Goal: Check status: Check status

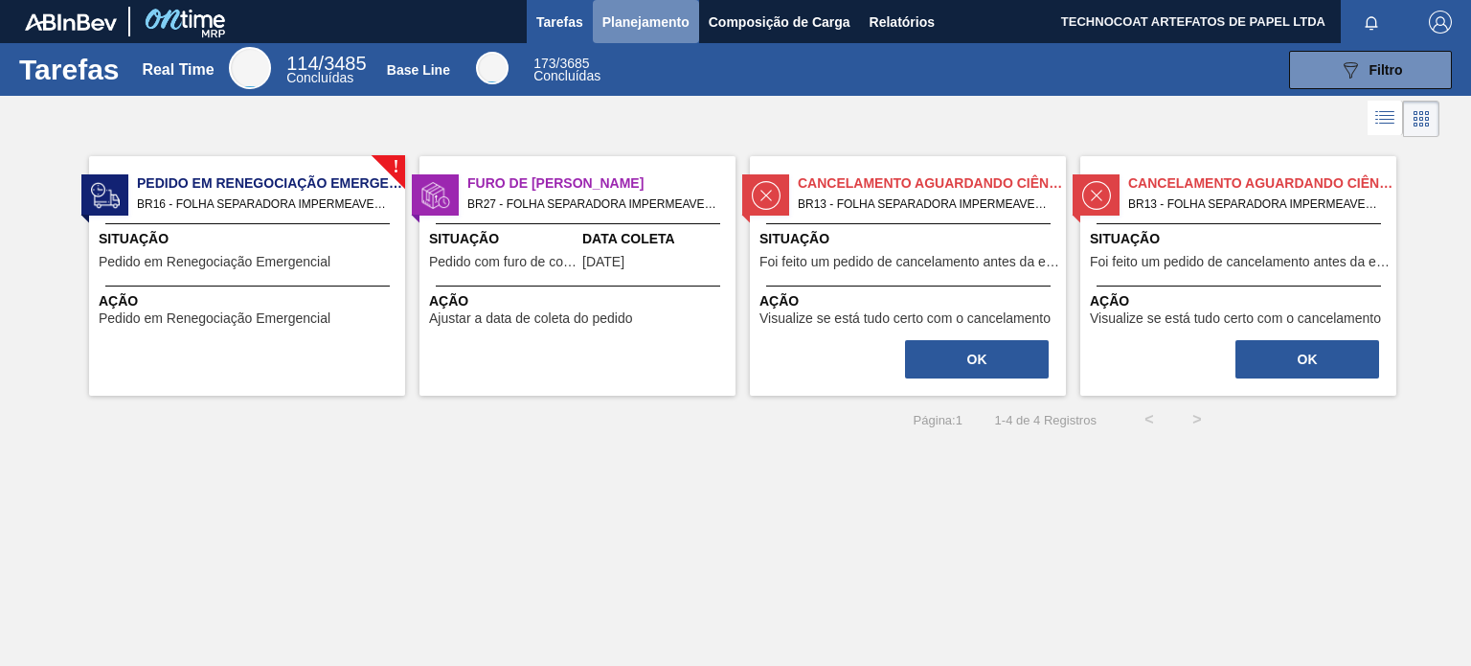
click at [632, 22] on span "Planejamento" at bounding box center [645, 22] width 87 height 23
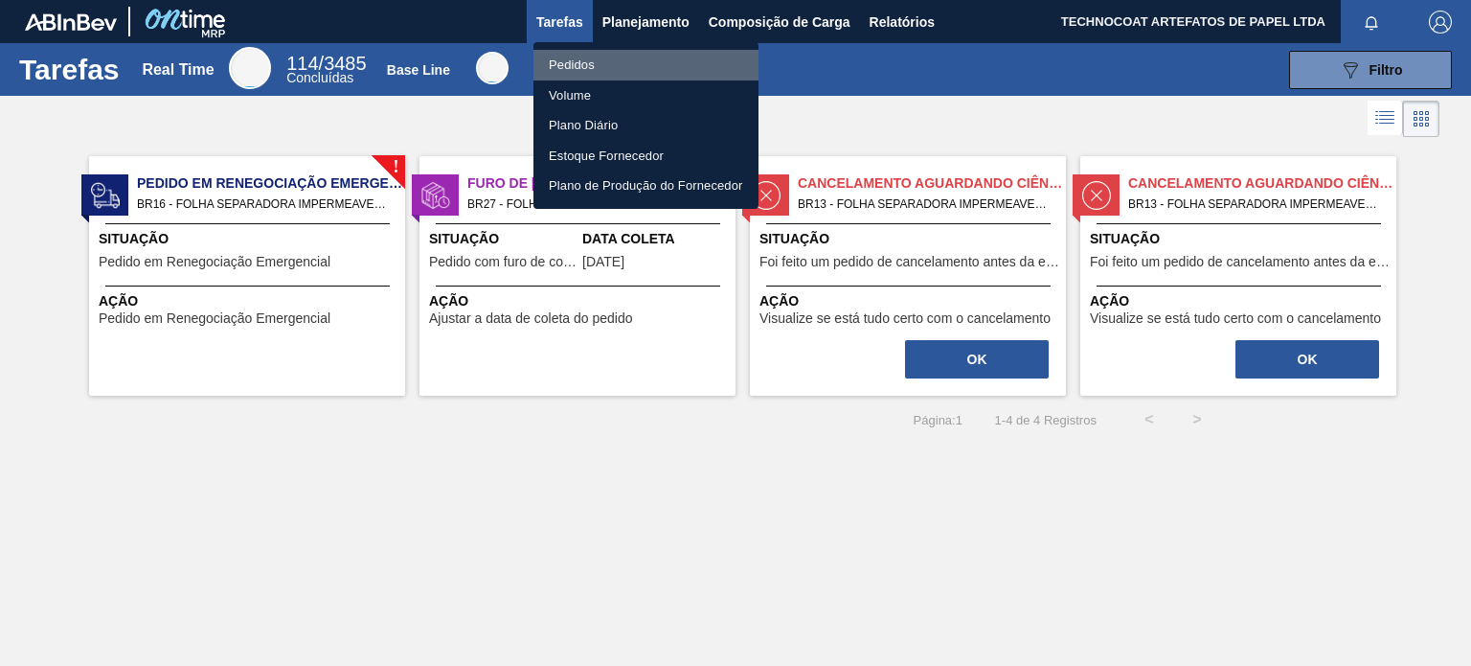
click at [596, 69] on li "Pedidos" at bounding box center [645, 65] width 225 height 31
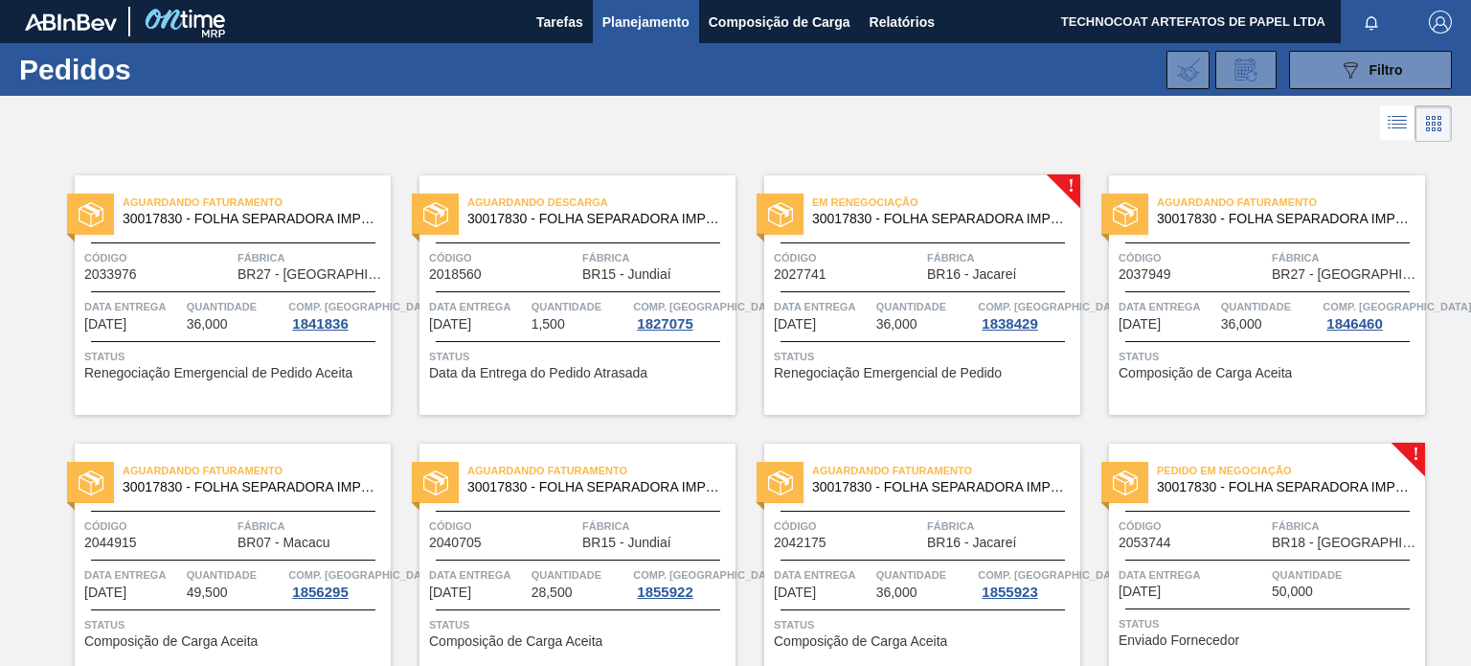
click at [900, 185] on div "Em Renegociação 30017830 - FOLHA SEPARADORA IMPERMEAVEL Código 2027741 Fábrica …" at bounding box center [922, 294] width 316 height 239
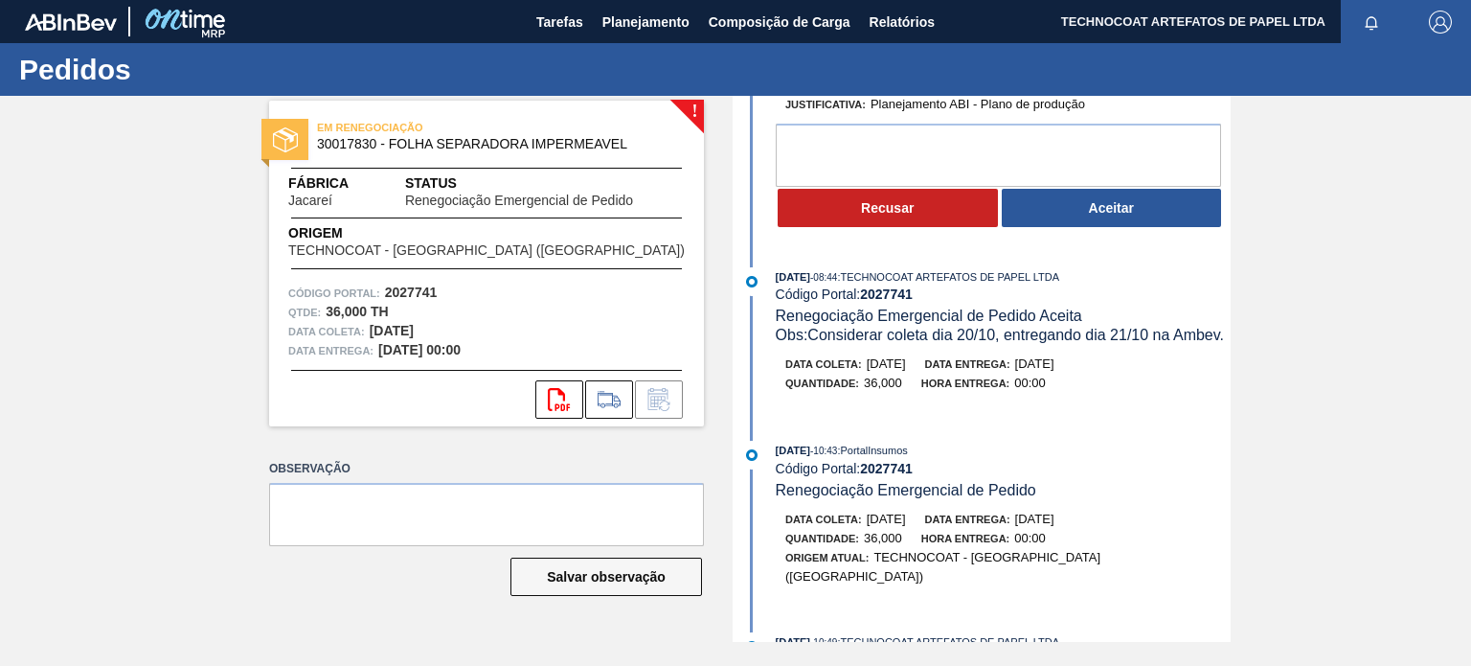
scroll to position [287, 0]
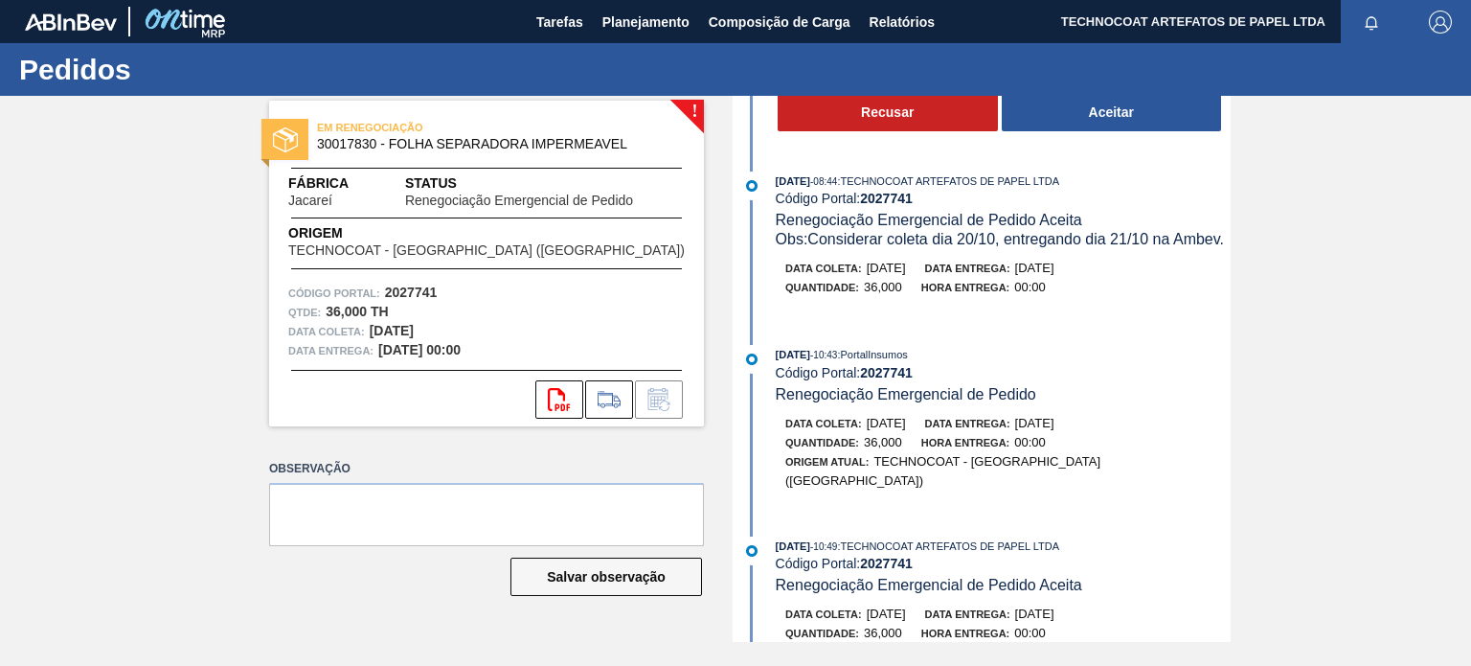
click at [351, 591] on div "Salvar observação" at bounding box center [486, 576] width 435 height 42
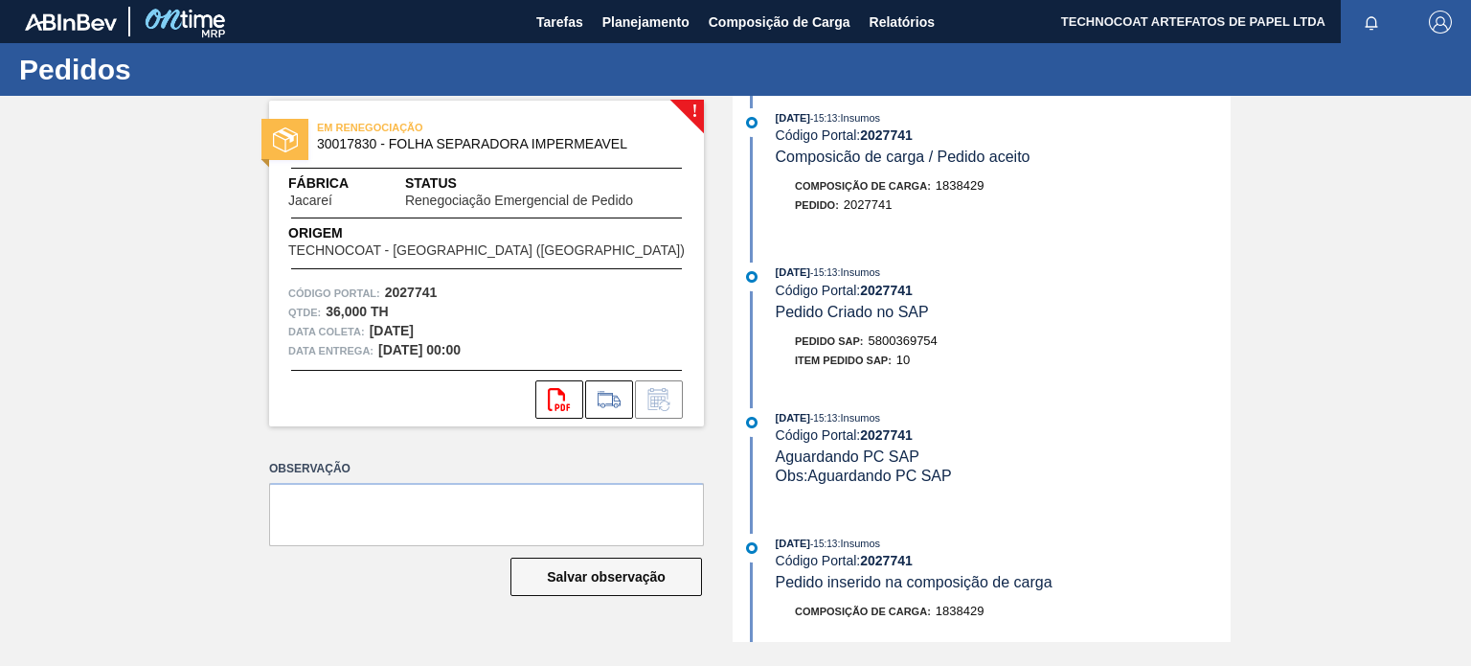
scroll to position [1034, 0]
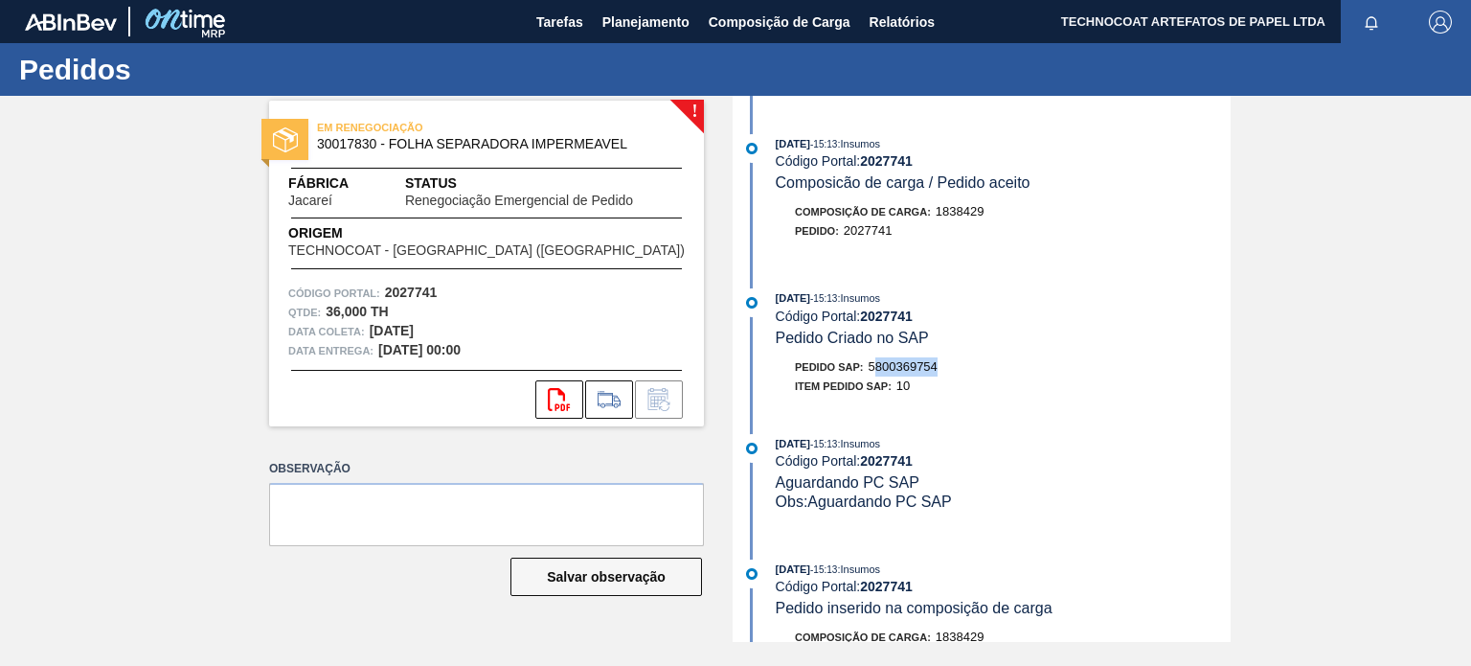
drag, startPoint x: 874, startPoint y: 334, endPoint x: 940, endPoint y: 335, distance: 66.1
click at [940, 357] on div "Pedido SAP: 5800369754" at bounding box center [1003, 366] width 455 height 19
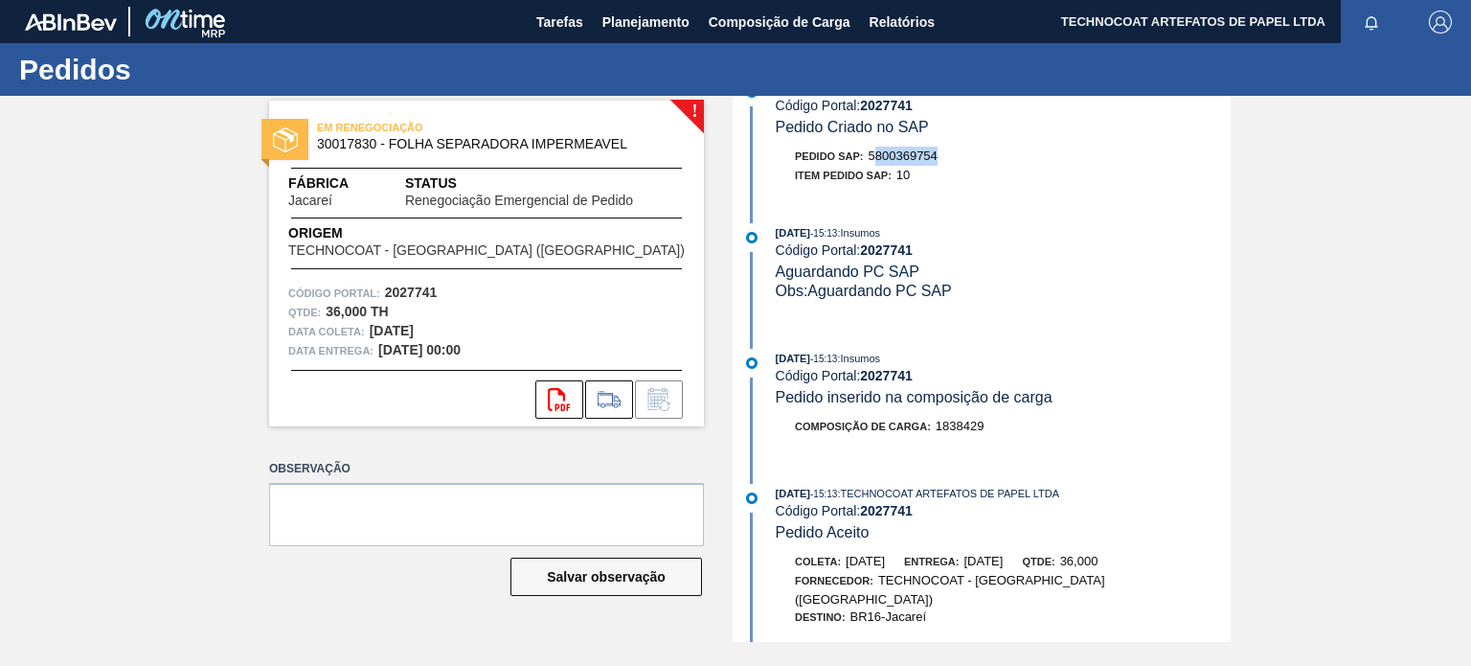
scroll to position [1226, 0]
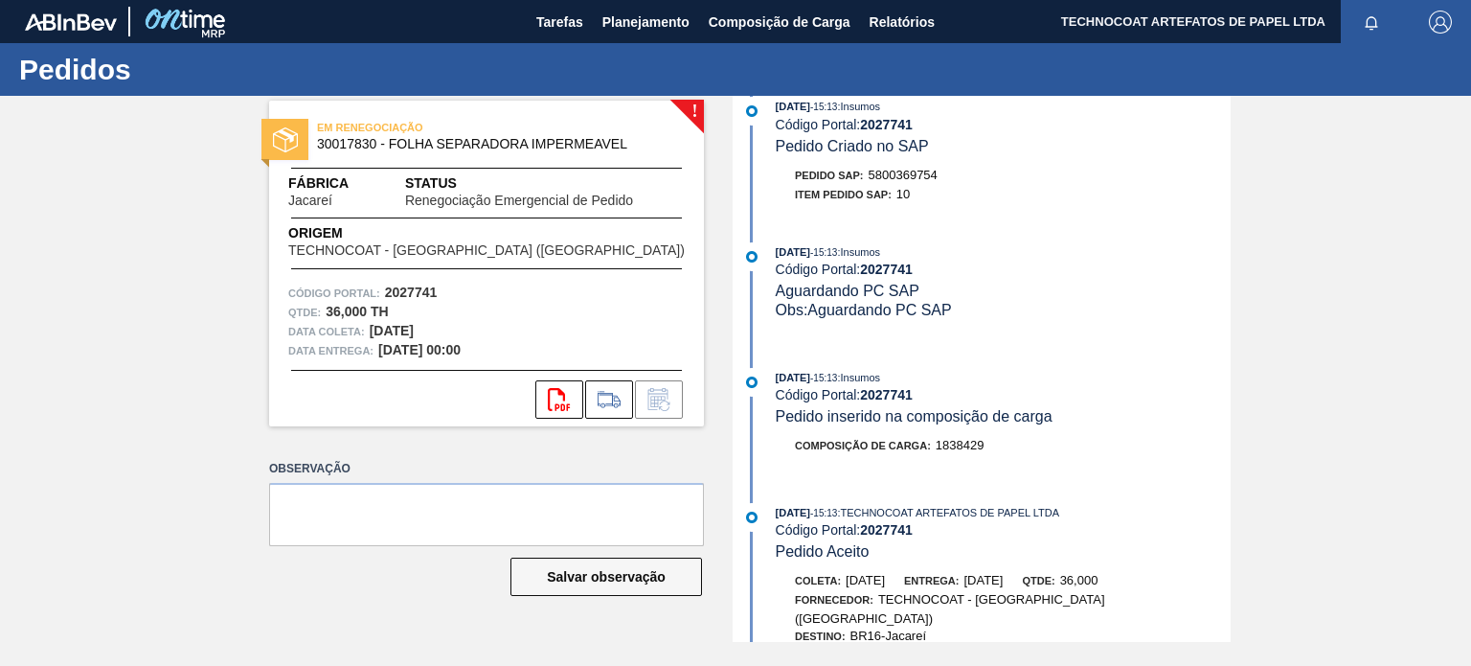
click at [1292, 379] on div "! EM RENEGOCIAÇÃO 30017830 - FOLHA SEPARADORA IMPERMEAVEL Fábrica Jacareí Statu…" at bounding box center [735, 369] width 1471 height 546
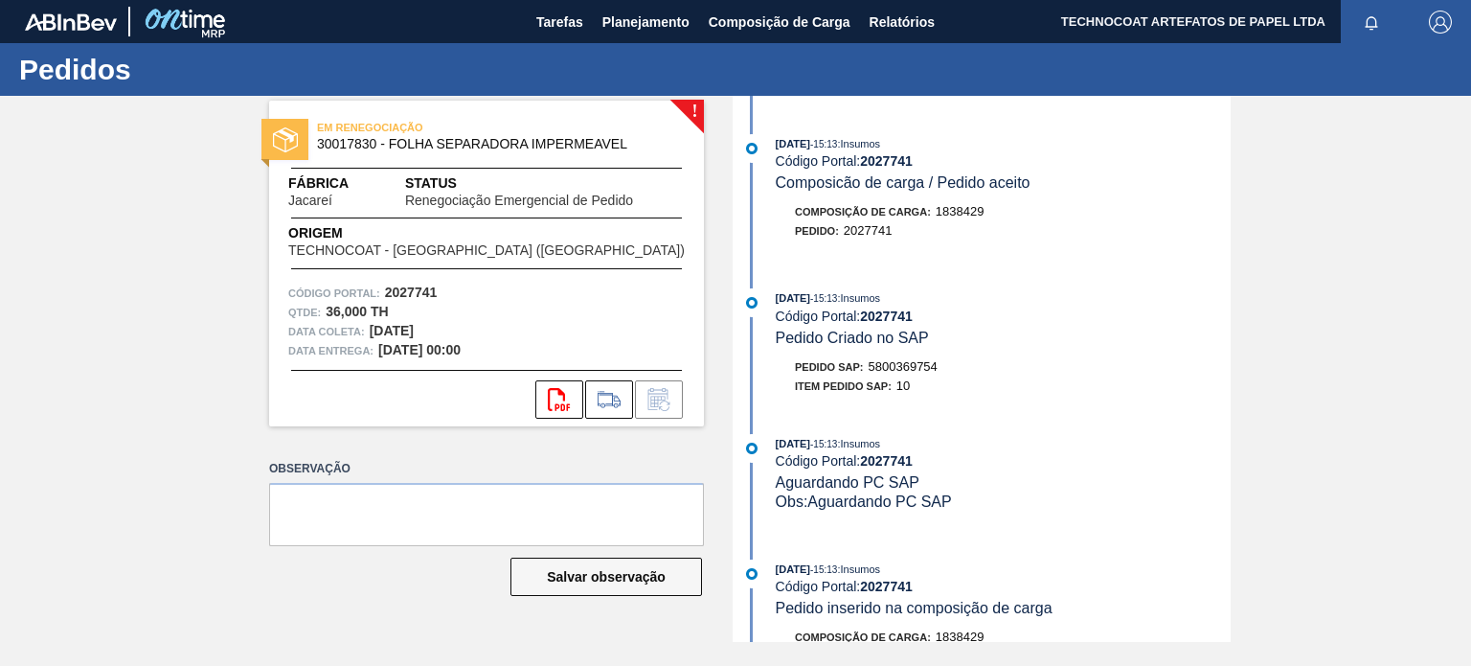
scroll to position [1034, 0]
drag, startPoint x: 949, startPoint y: 336, endPoint x: 872, endPoint y: 340, distance: 76.7
click at [872, 357] on div "Pedido SAP: 5800369754" at bounding box center [1003, 366] width 455 height 19
click at [901, 359] on span "5800369754" at bounding box center [903, 366] width 69 height 14
